Goal: Leave review/rating

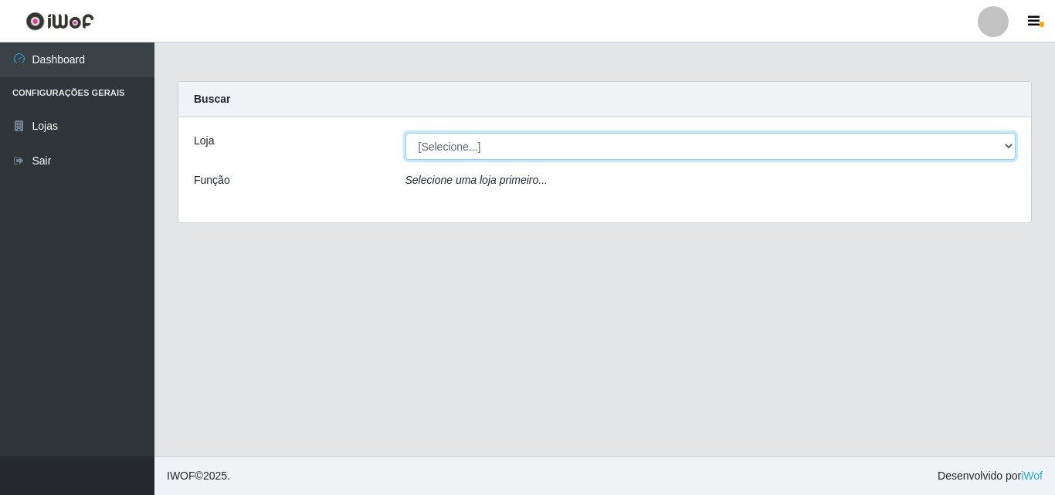
click at [496, 150] on select "[Selecione...] BomQueSó Agreste - Loja 3" at bounding box center [710, 146] width 611 height 27
select select "215"
click at [405, 133] on select "[Selecione...] BomQueSó Agreste - Loja 3" at bounding box center [710, 146] width 611 height 27
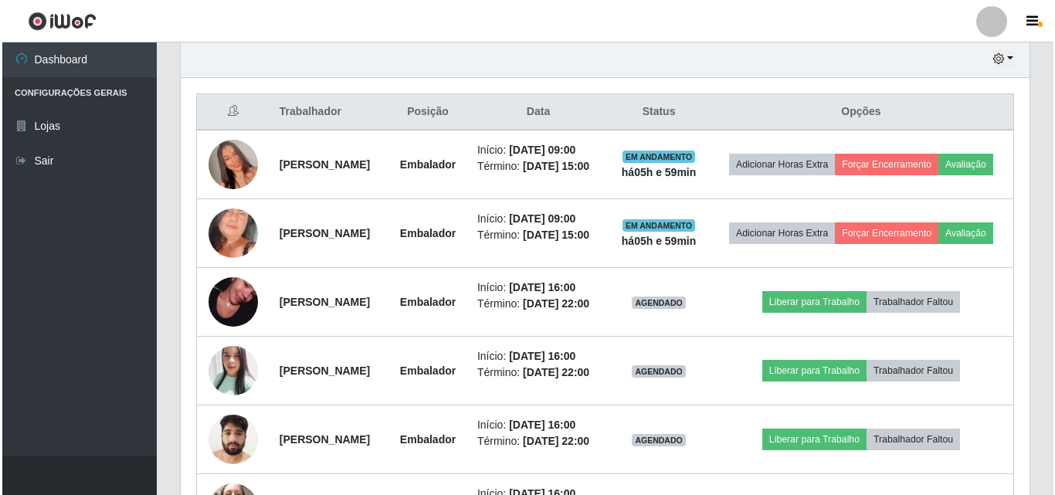
scroll to position [541, 0]
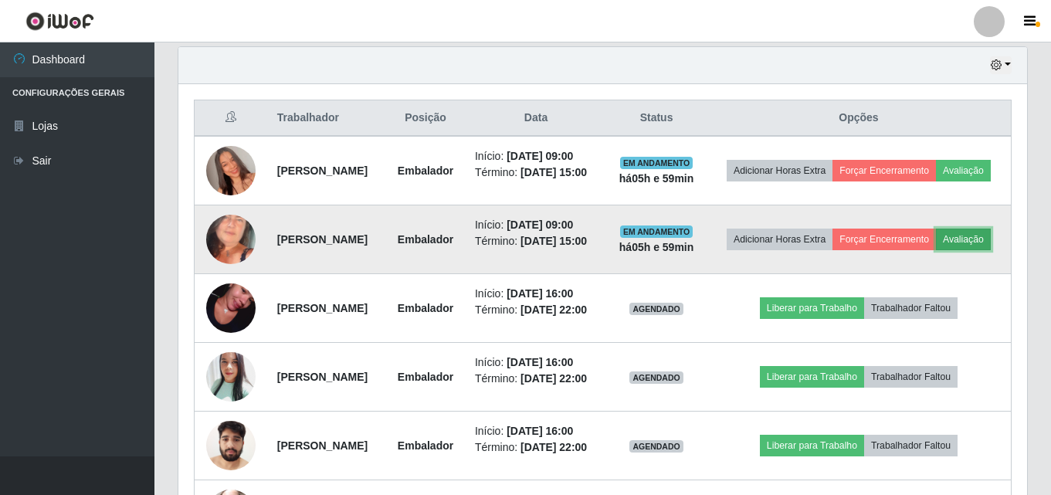
click at [936, 250] on button "Avaliação" at bounding box center [963, 240] width 55 height 22
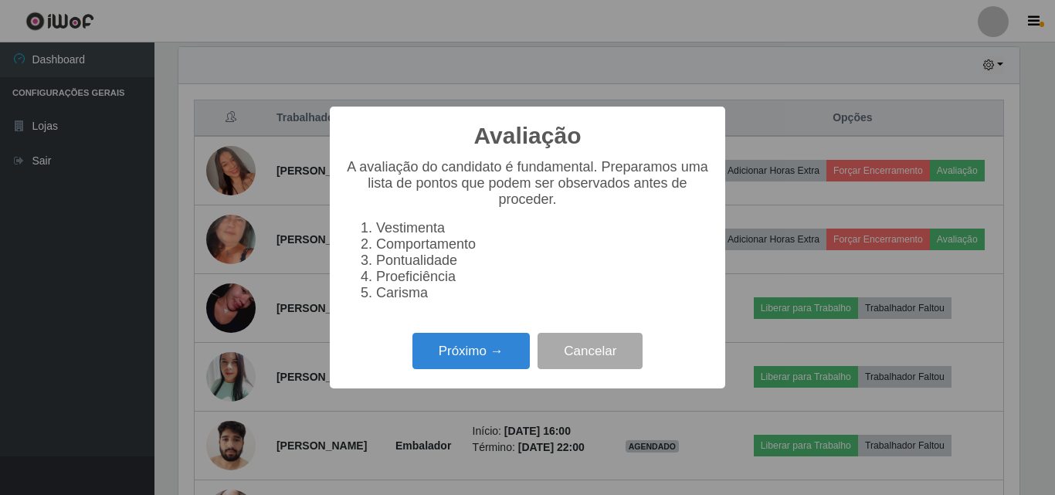
scroll to position [320, 841]
click at [466, 351] on button "Próximo →" at bounding box center [470, 351] width 117 height 36
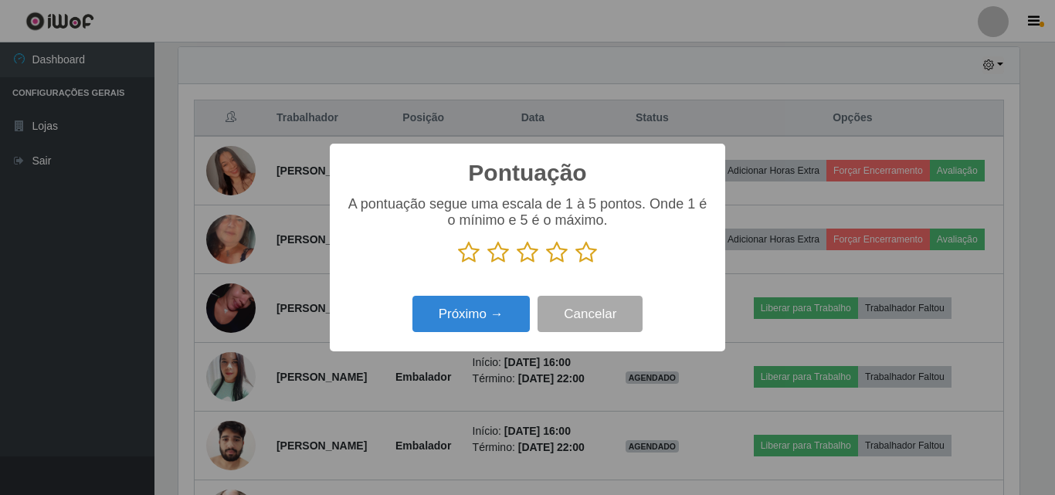
click at [591, 259] on icon at bounding box center [586, 252] width 22 height 23
click at [575, 264] on input "radio" at bounding box center [575, 264] width 0 height 0
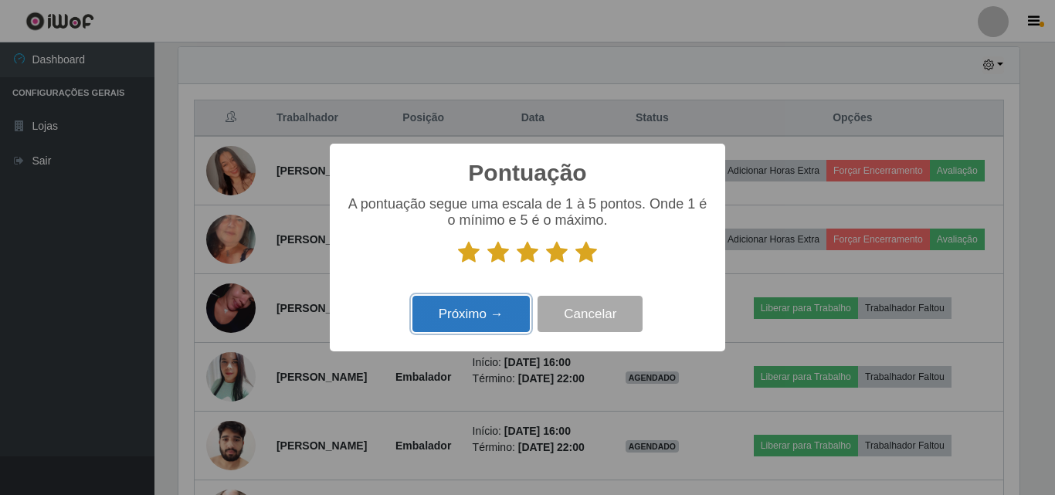
click at [500, 308] on button "Próximo →" at bounding box center [470, 314] width 117 height 36
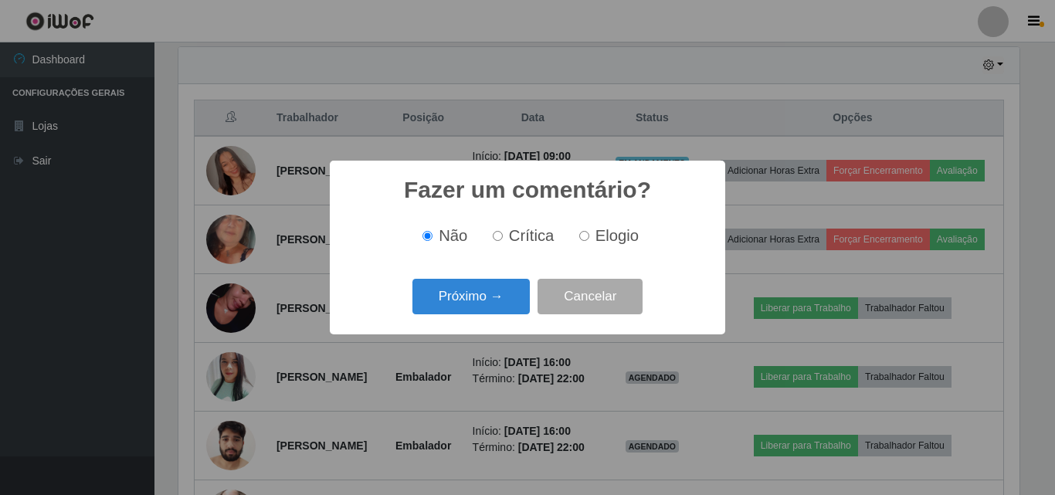
click at [605, 238] on span "Elogio" at bounding box center [616, 235] width 43 height 17
click at [589, 238] on input "Elogio" at bounding box center [584, 236] width 10 height 10
radio input "true"
click at [492, 300] on button "Próximo →" at bounding box center [470, 297] width 117 height 36
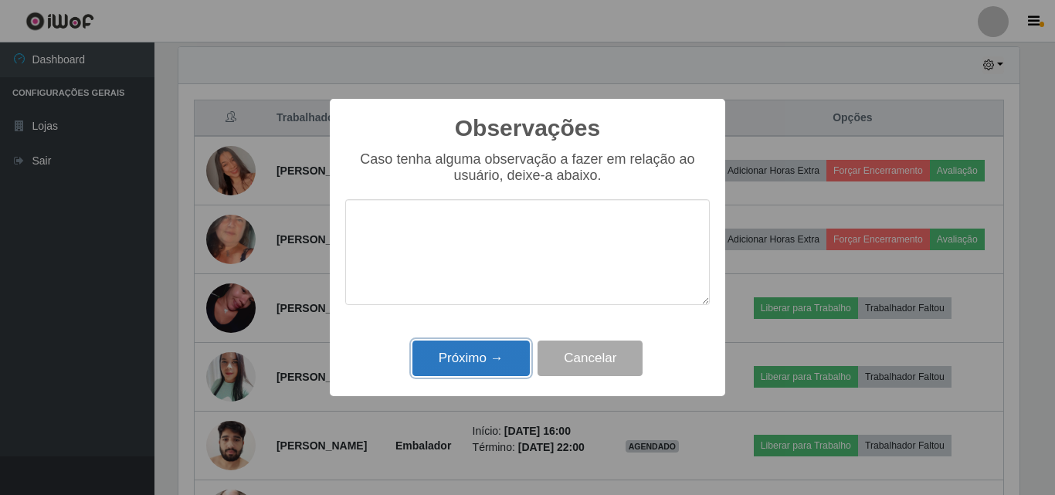
click at [463, 358] on button "Próximo →" at bounding box center [470, 359] width 117 height 36
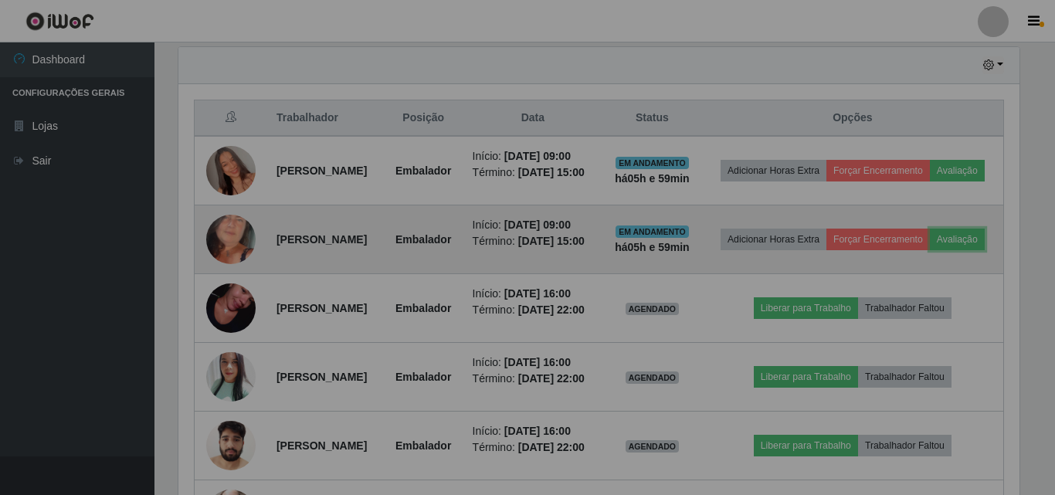
scroll to position [320, 849]
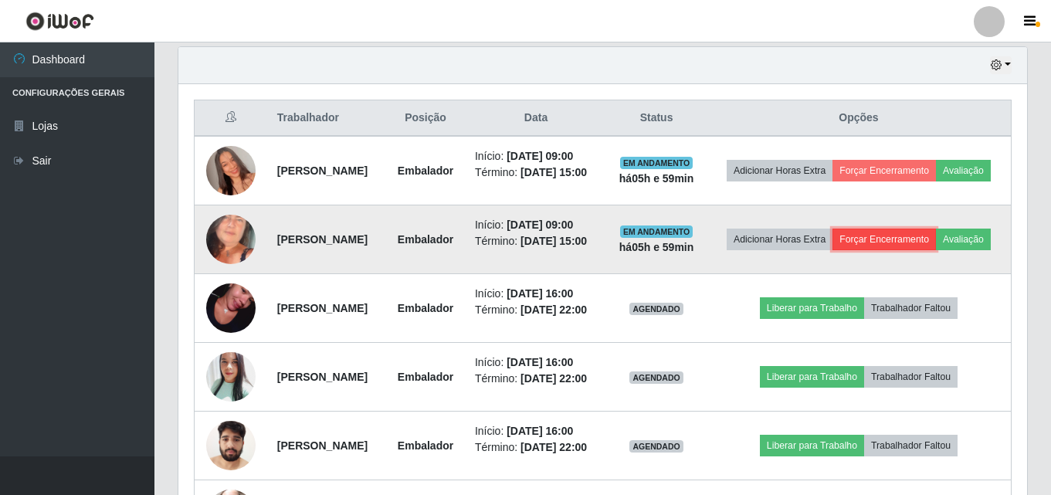
click at [936, 250] on button "Forçar Encerramento" at bounding box center [883, 240] width 103 height 22
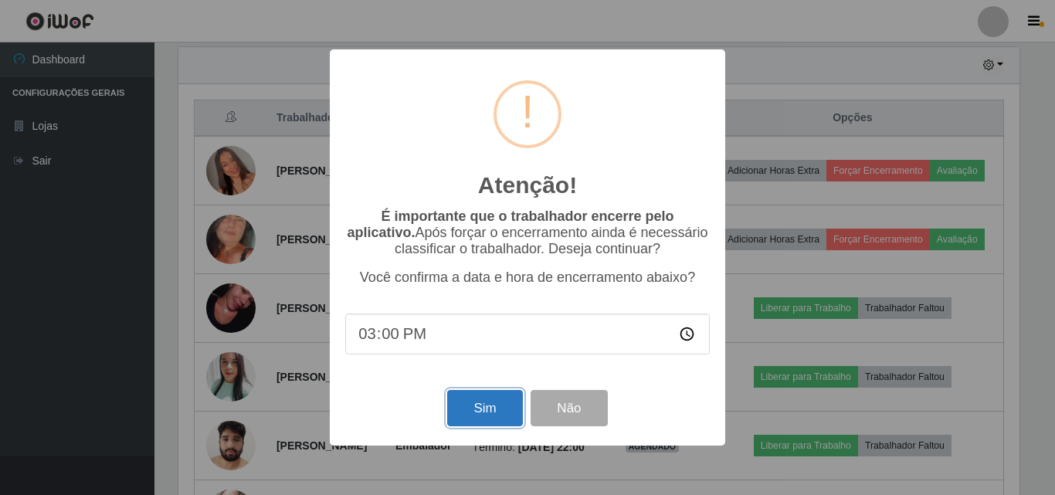
click at [480, 411] on button "Sim" at bounding box center [484, 408] width 75 height 36
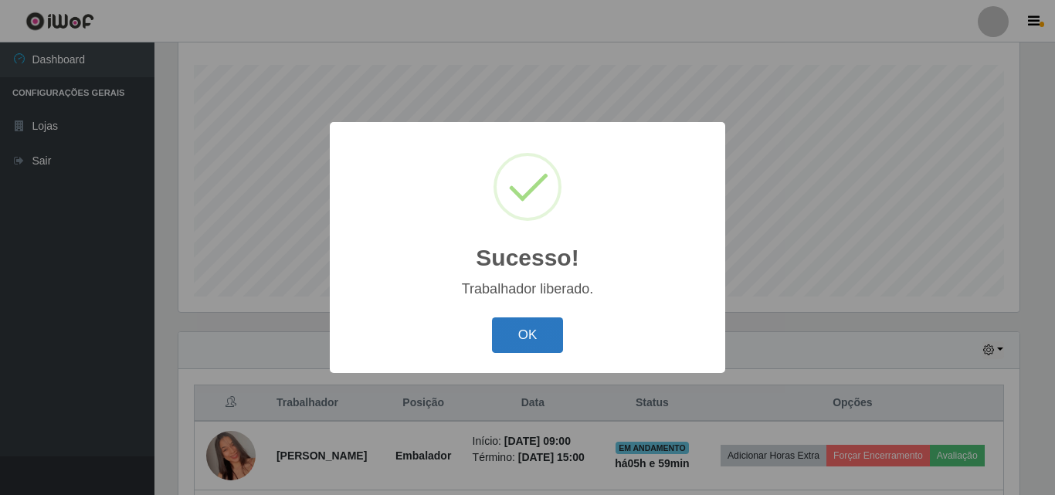
click at [534, 329] on button "OK" at bounding box center [528, 335] width 72 height 36
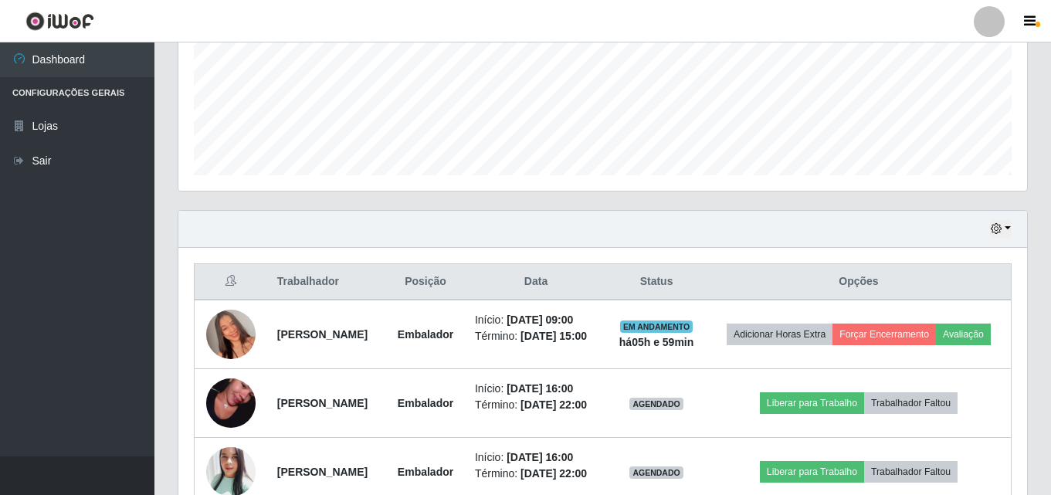
scroll to position [487, 0]
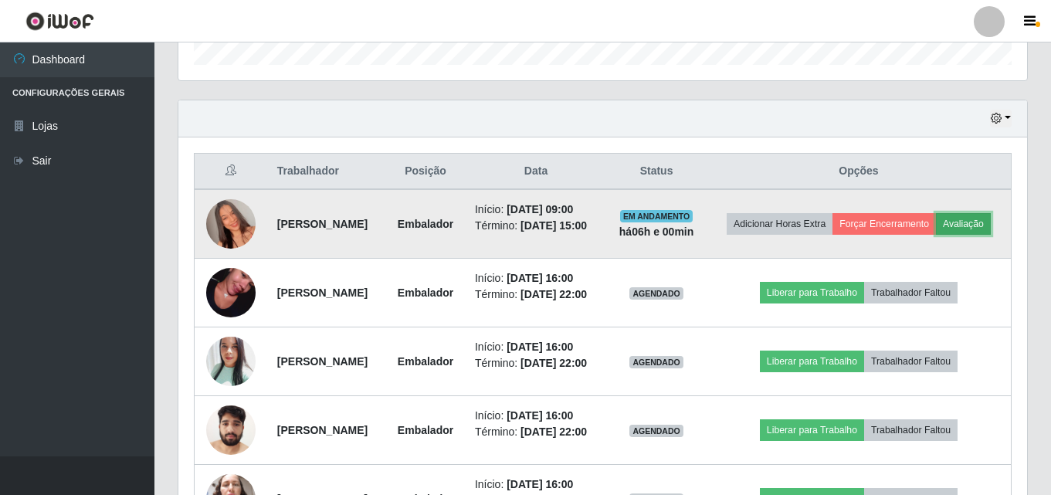
click at [936, 235] on button "Avaliação" at bounding box center [963, 224] width 55 height 22
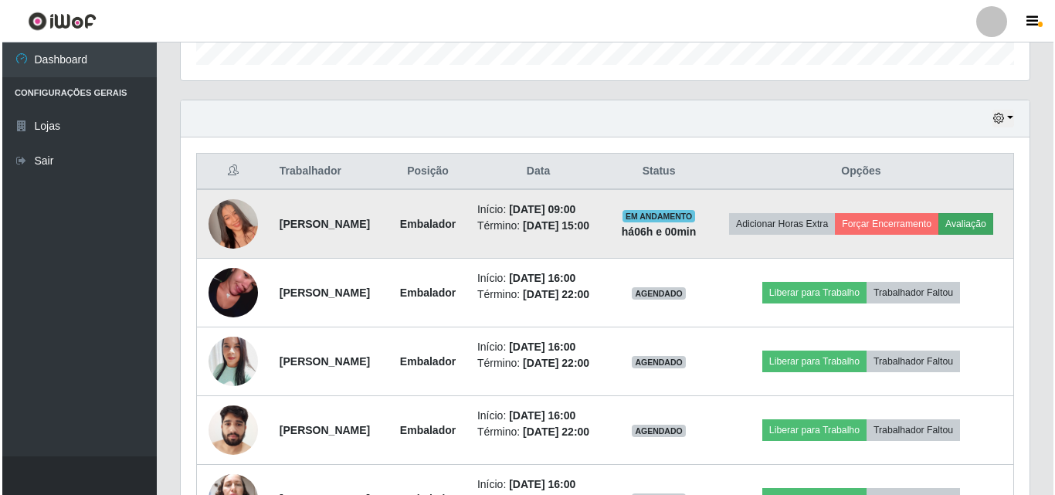
scroll to position [320, 841]
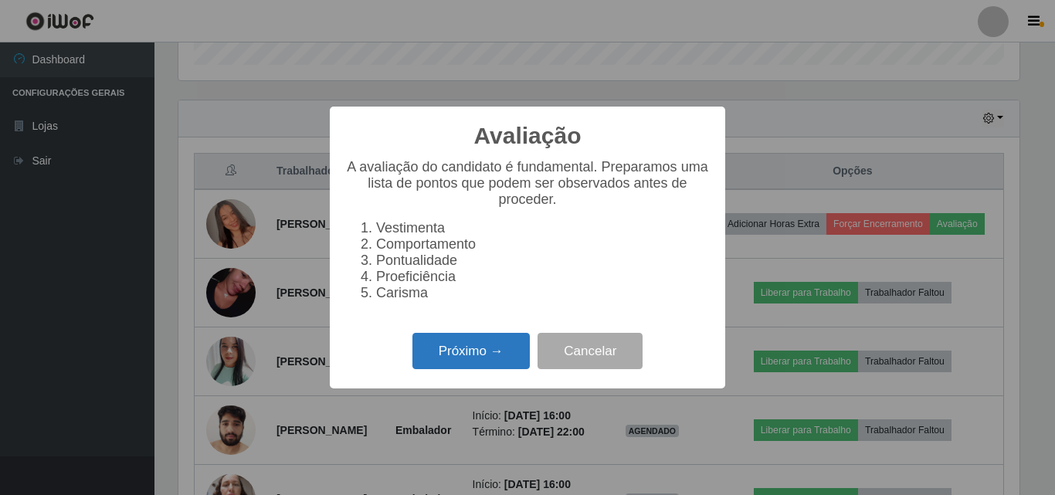
click at [474, 365] on button "Próximo →" at bounding box center [470, 351] width 117 height 36
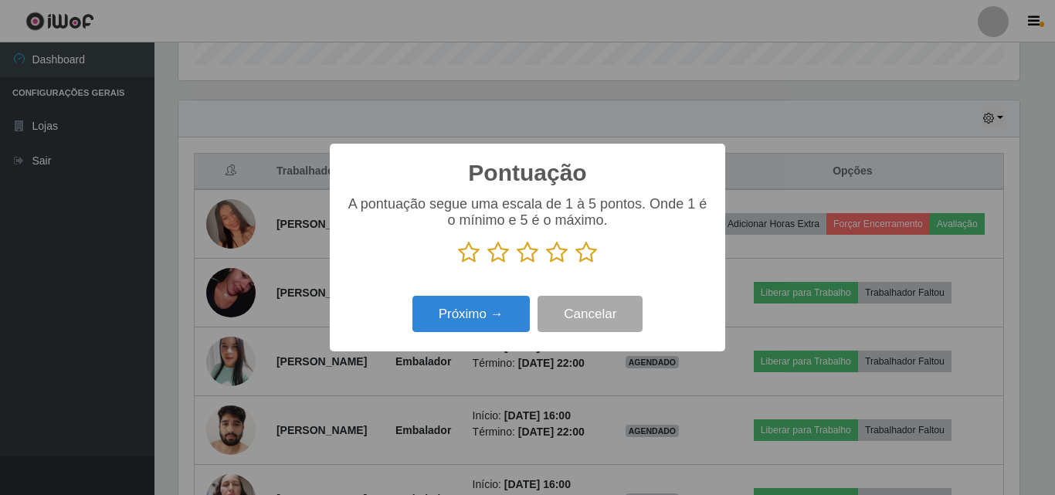
click at [585, 263] on icon at bounding box center [586, 252] width 22 height 23
click at [575, 264] on input "radio" at bounding box center [575, 264] width 0 height 0
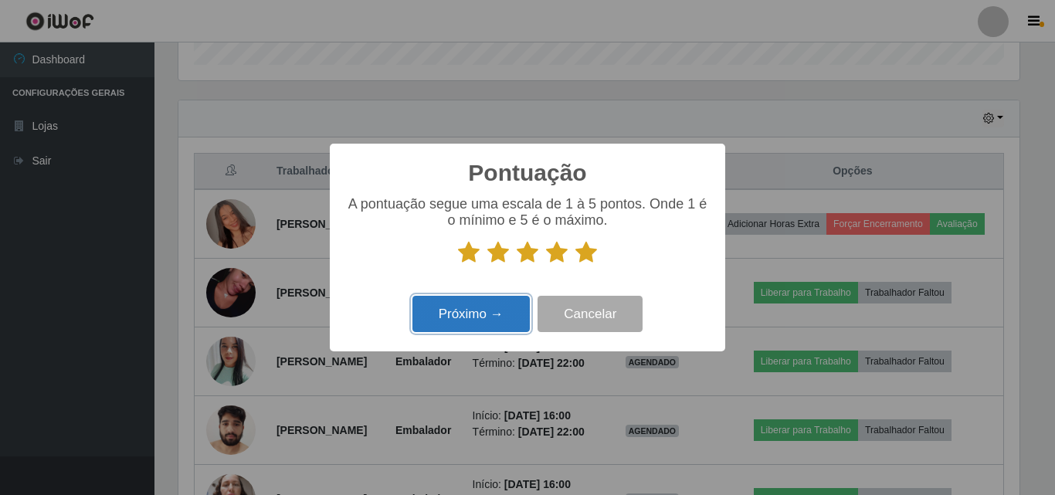
click at [493, 317] on button "Próximo →" at bounding box center [470, 314] width 117 height 36
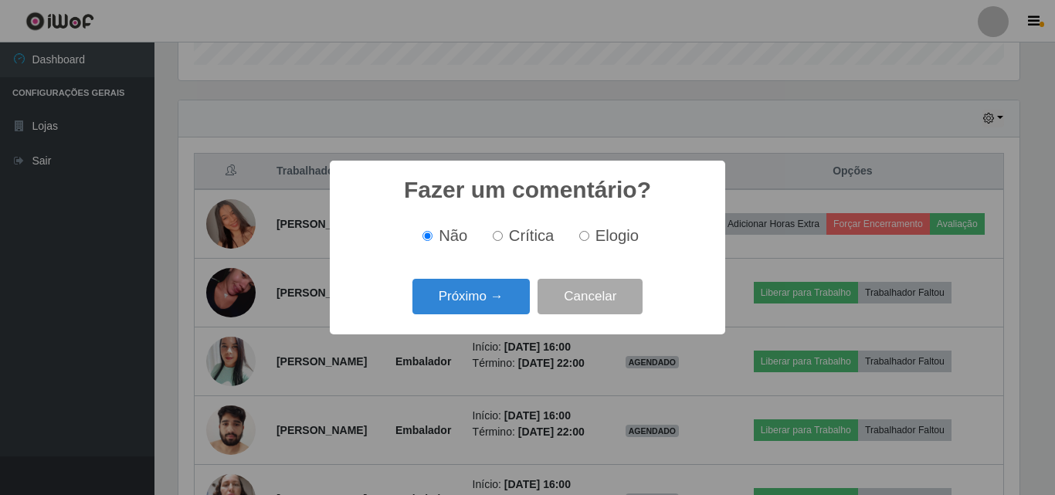
click at [586, 230] on label "Elogio" at bounding box center [606, 236] width 66 height 18
click at [586, 231] on input "Elogio" at bounding box center [584, 236] width 10 height 10
radio input "true"
click at [510, 287] on button "Próximo →" at bounding box center [470, 297] width 117 height 36
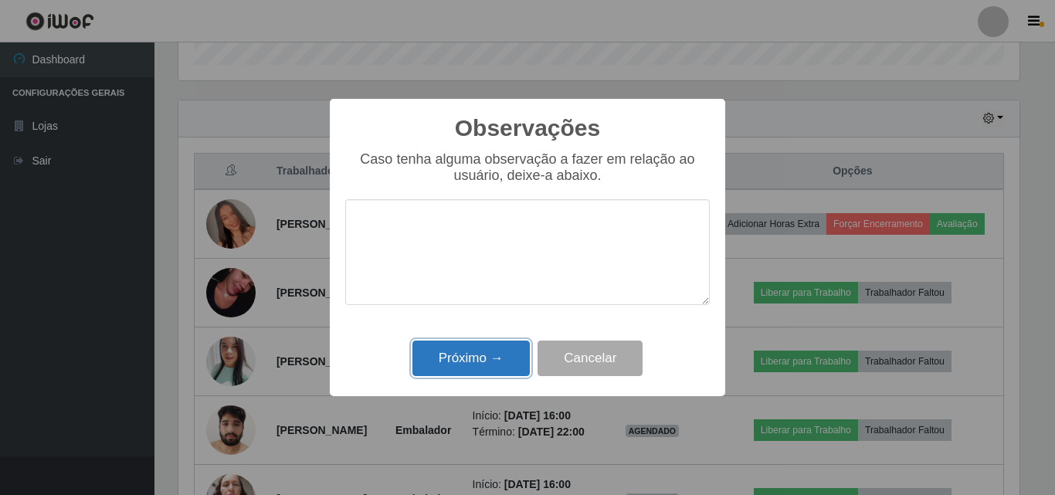
click at [473, 351] on button "Próximo →" at bounding box center [470, 359] width 117 height 36
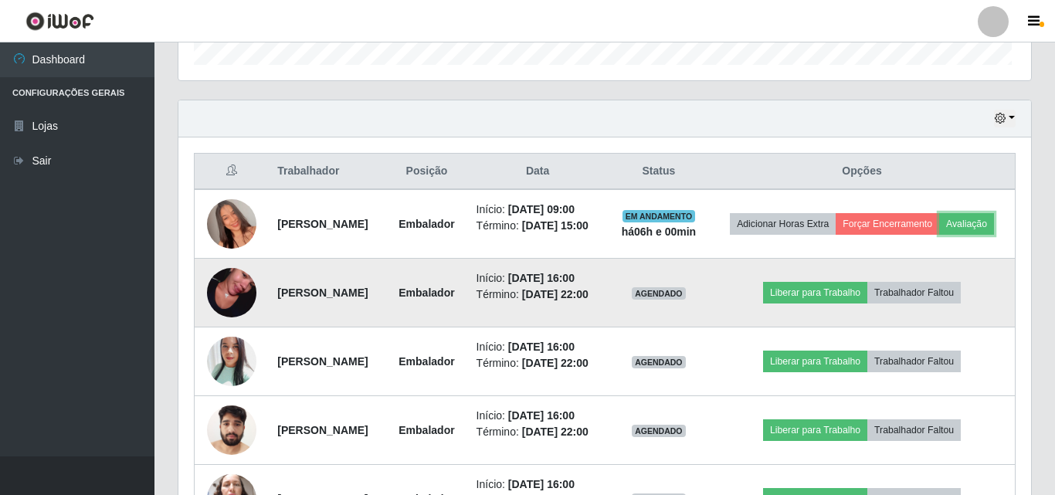
scroll to position [320, 849]
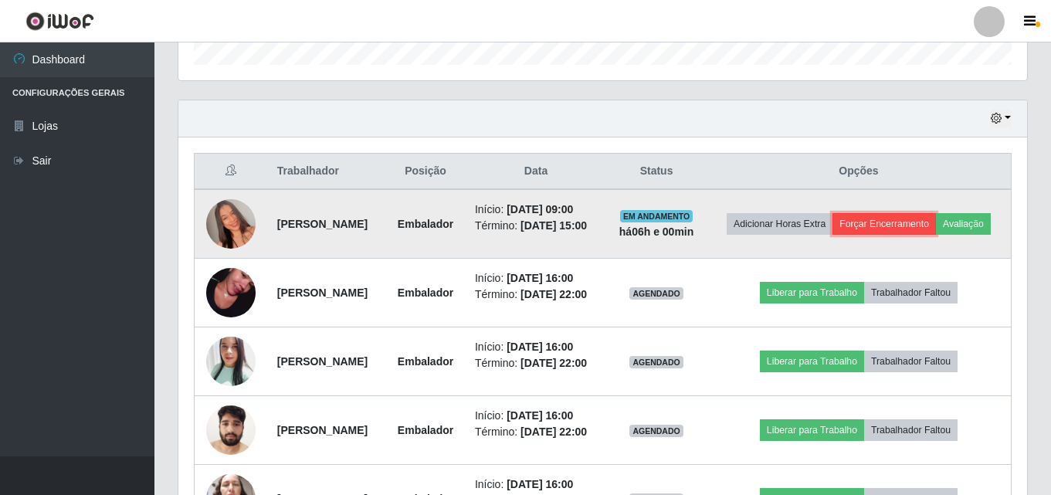
click at [926, 213] on button "Forçar Encerramento" at bounding box center [883, 224] width 103 height 22
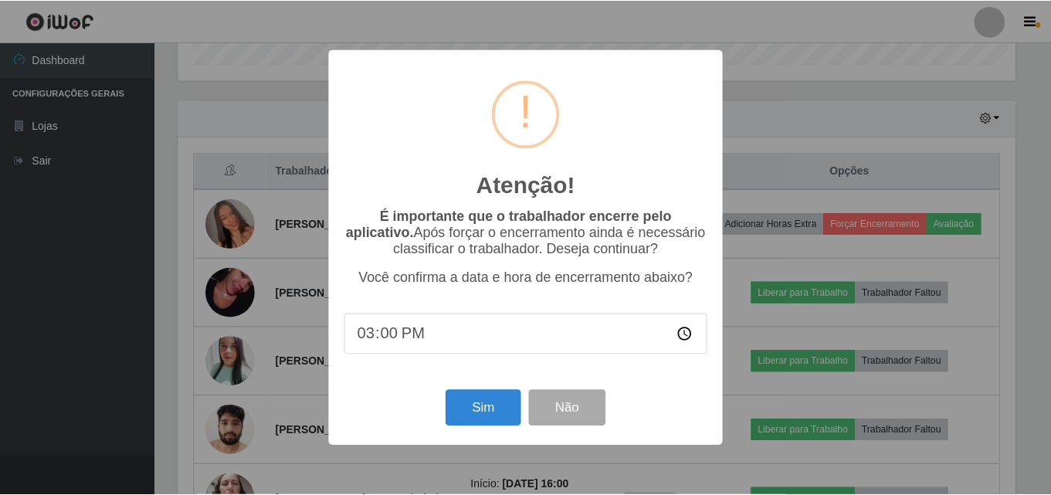
scroll to position [320, 841]
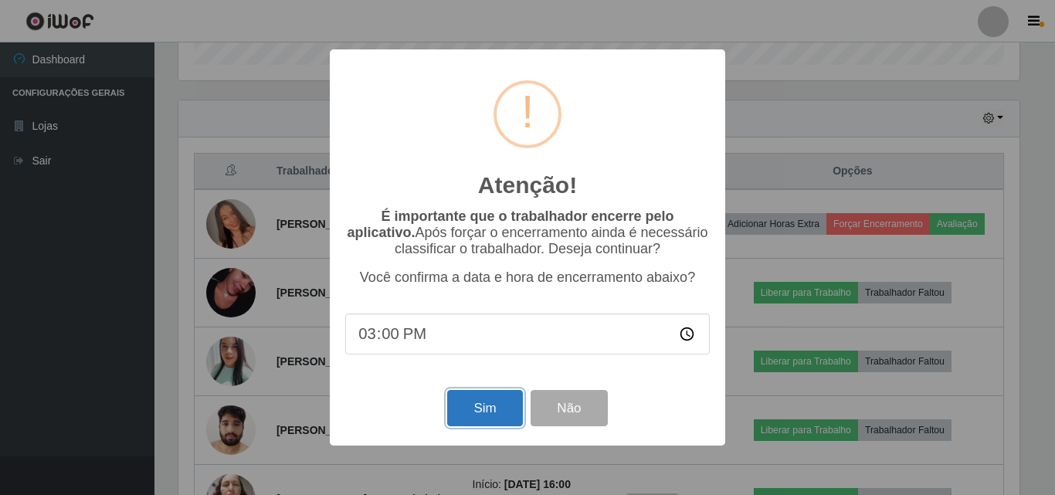
click at [505, 409] on button "Sim" at bounding box center [484, 408] width 75 height 36
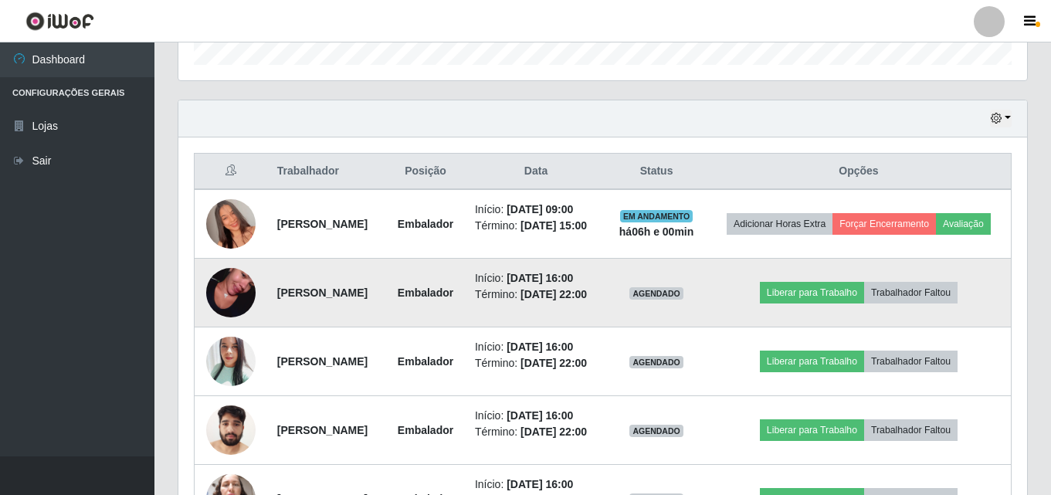
scroll to position [0, 0]
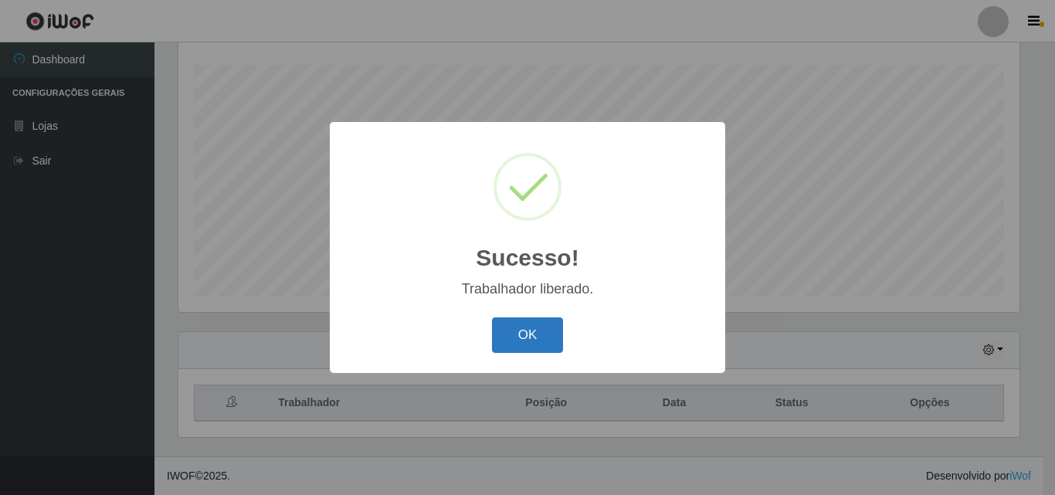
click at [527, 320] on button "OK" at bounding box center [528, 335] width 72 height 36
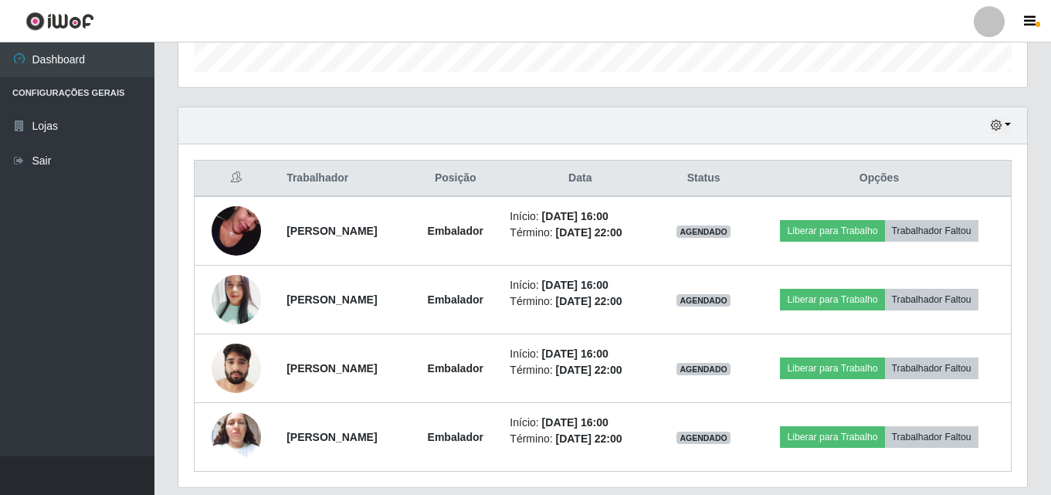
scroll to position [453, 0]
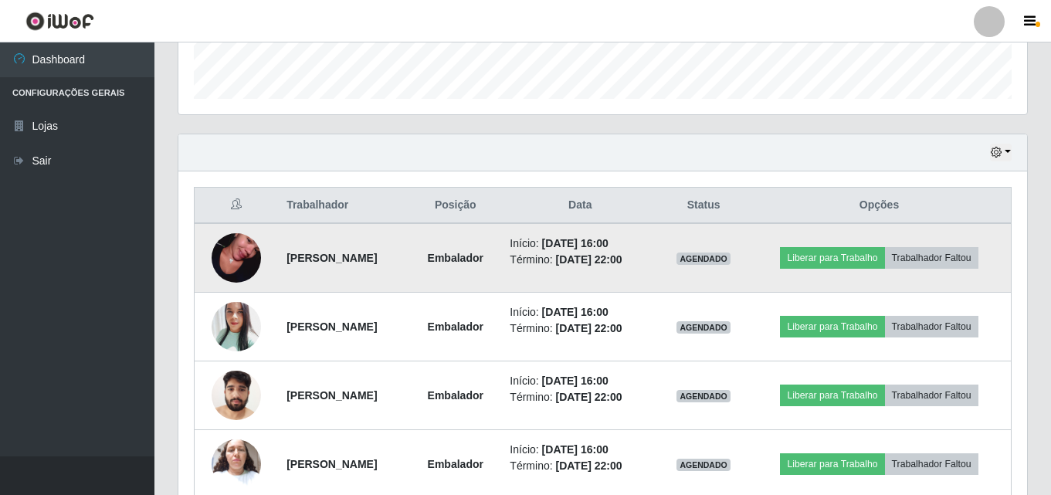
click at [222, 253] on img at bounding box center [236, 258] width 49 height 88
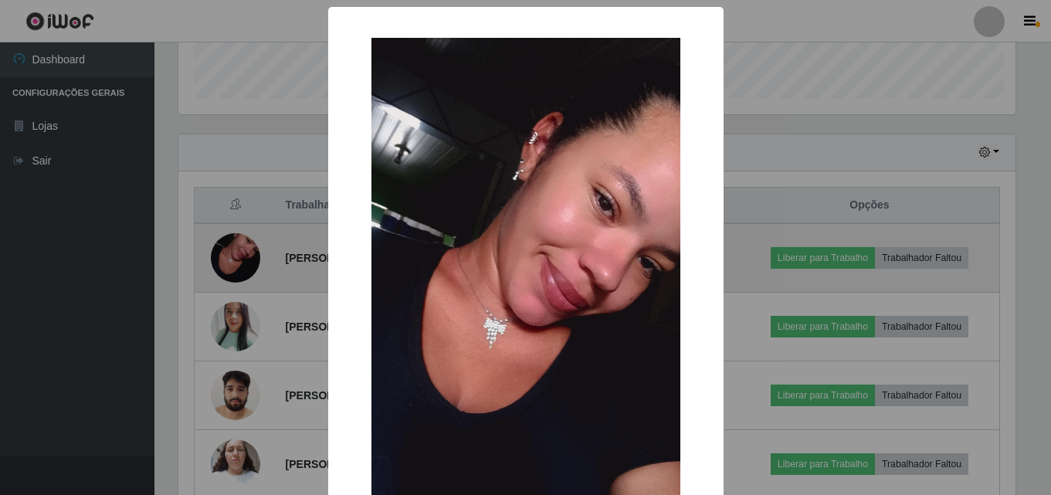
scroll to position [320, 841]
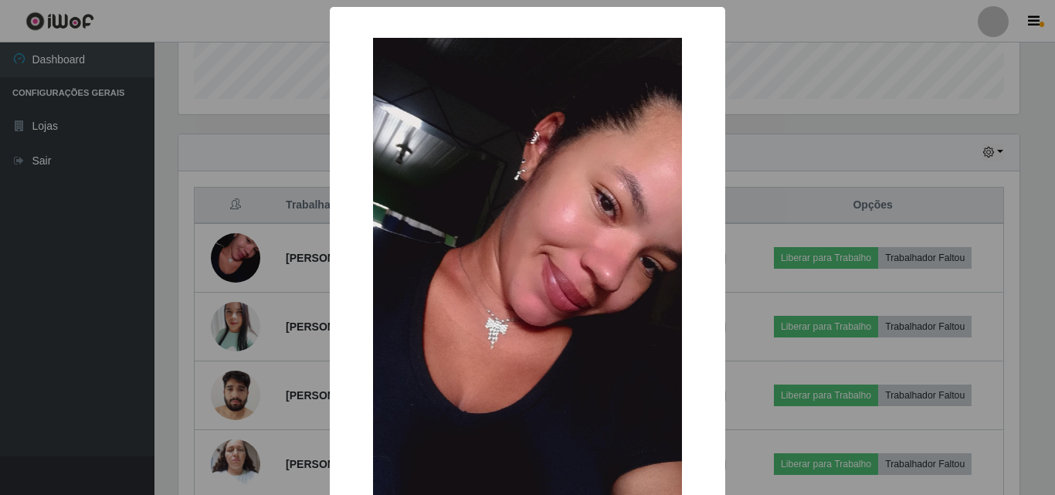
click at [238, 273] on div "× OK Cancel" at bounding box center [527, 247] width 1055 height 495
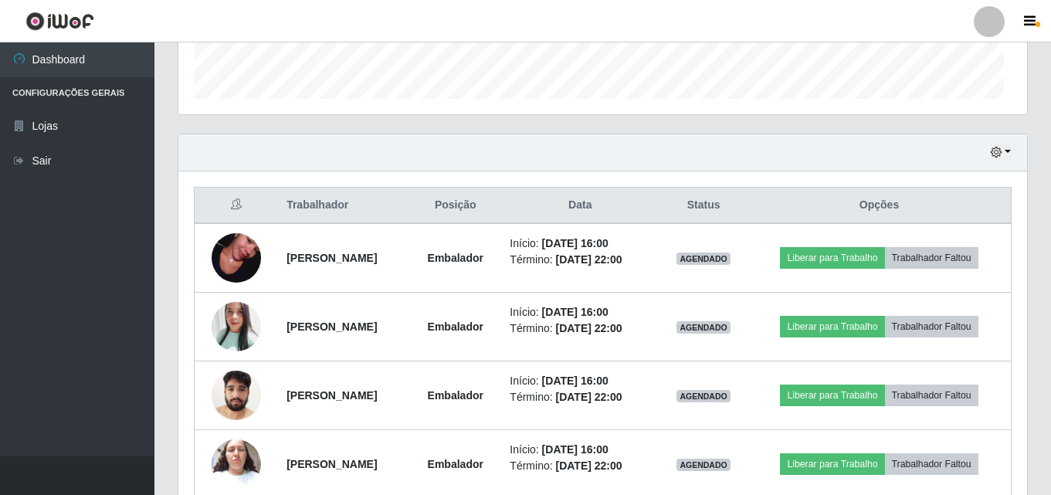
scroll to position [320, 849]
